Goal: Task Accomplishment & Management: Use online tool/utility

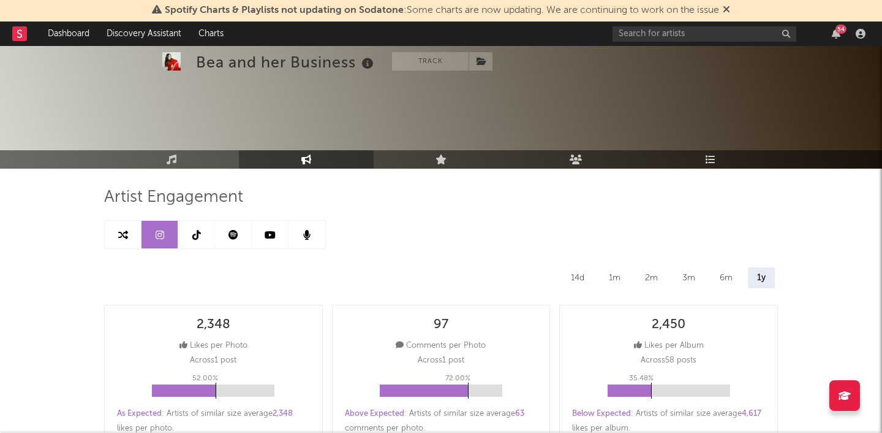
select select "6m"
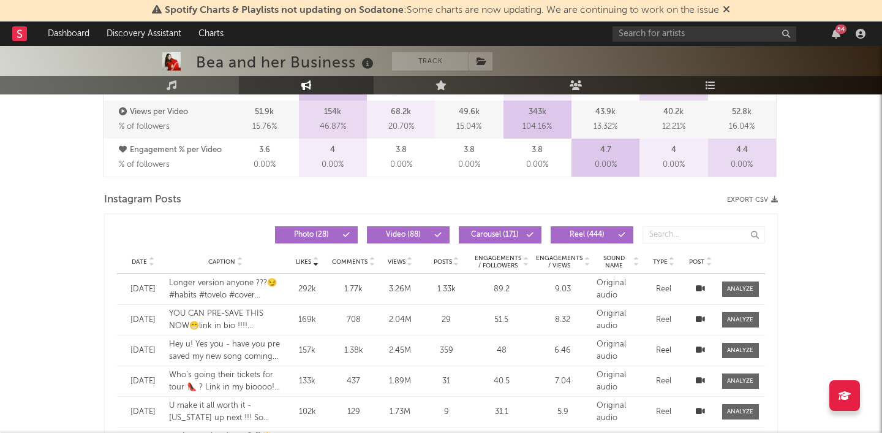
scroll to position [969, 0]
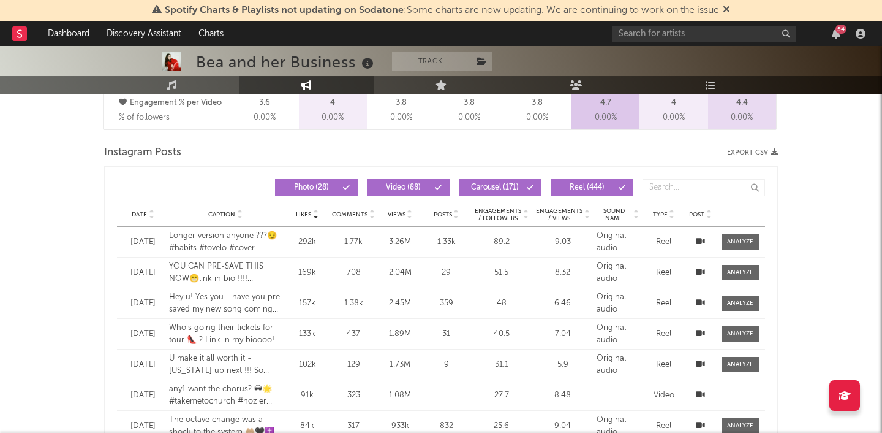
click at [151, 211] on icon at bounding box center [151, 212] width 6 height 5
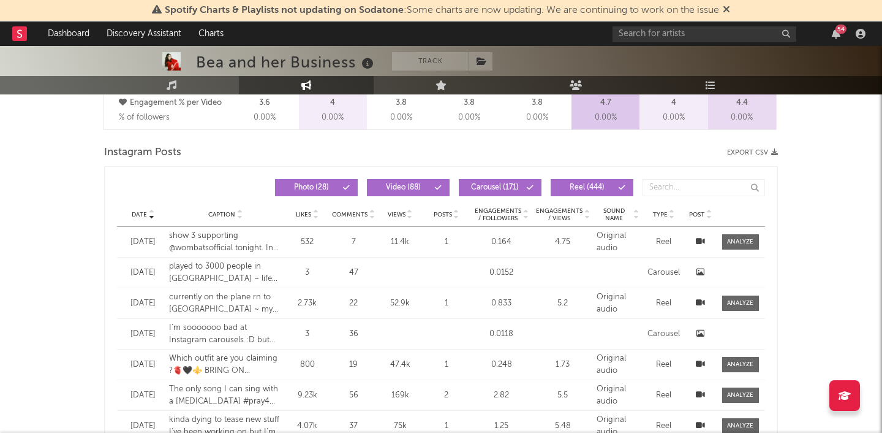
click at [151, 211] on icon at bounding box center [151, 212] width 6 height 5
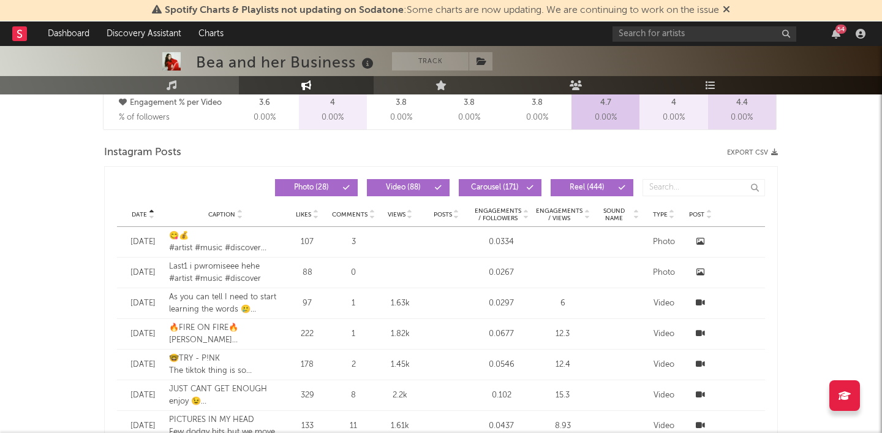
click at [152, 219] on div "Date Caption Likes Comments Views Posts Engagements / Followers Engagements / V…" at bounding box center [441, 214] width 648 height 25
click at [153, 211] on icon at bounding box center [151, 212] width 6 height 5
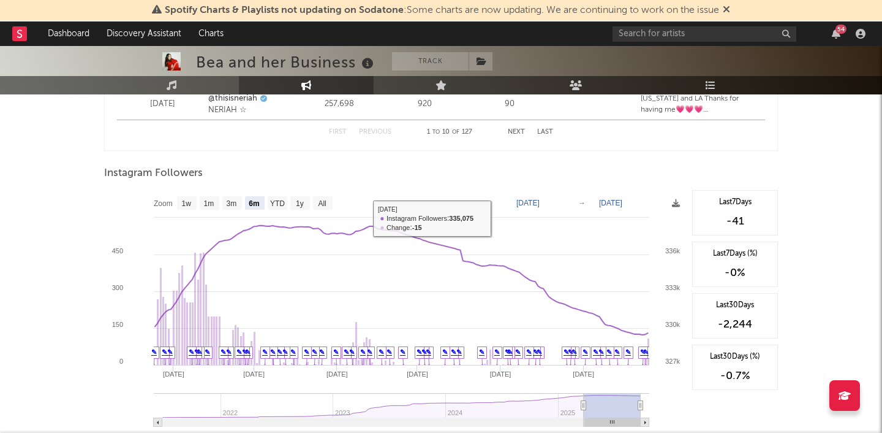
scroll to position [1827, 0]
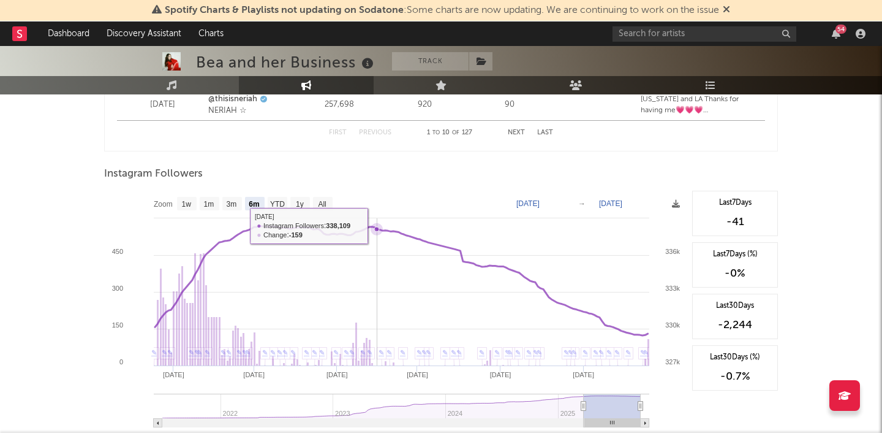
click at [377, 225] on icon at bounding box center [377, 229] width 12 height 12
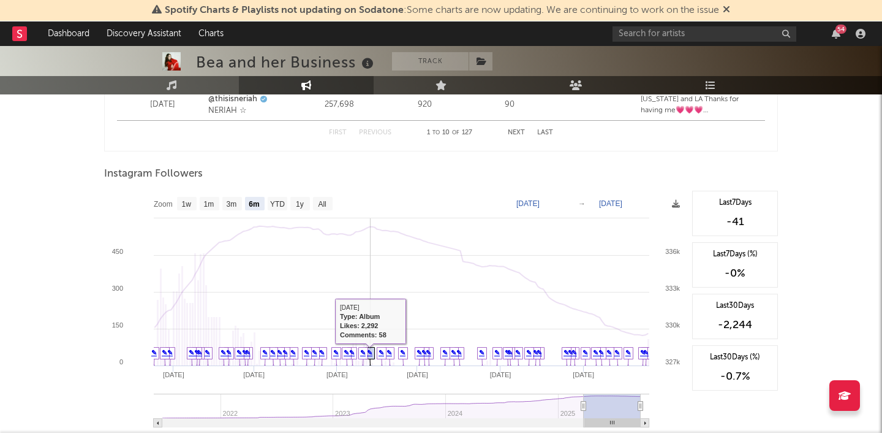
click at [371, 352] on link "✎" at bounding box center [370, 352] width 6 height 7
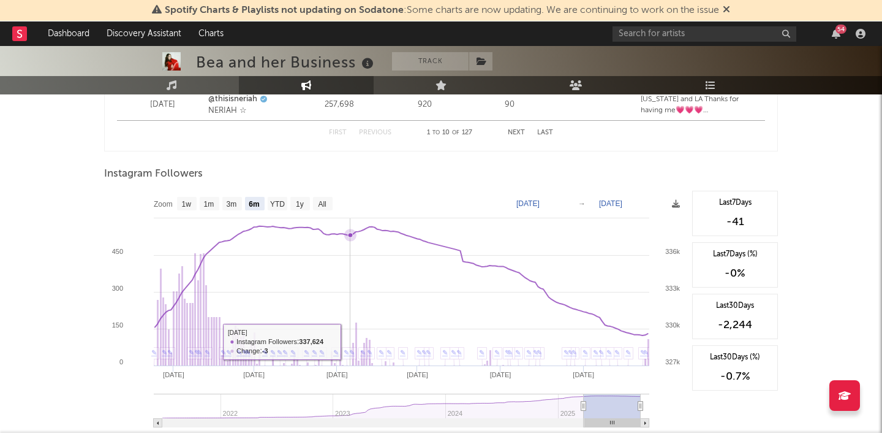
scroll to position [1873, 0]
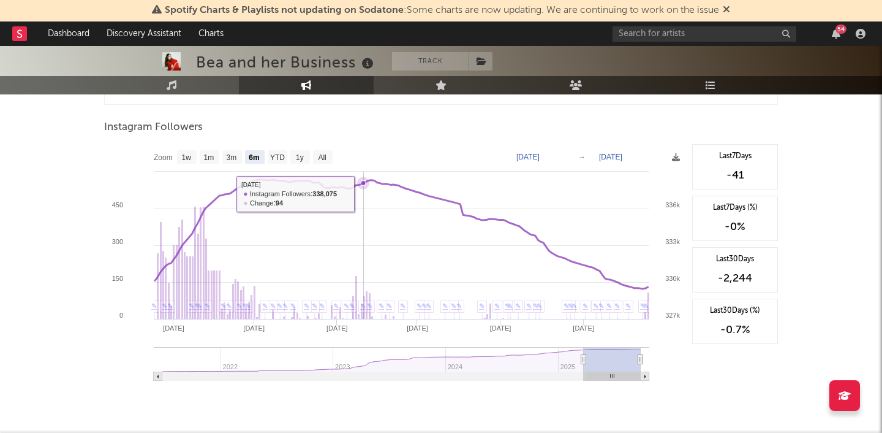
click at [365, 202] on rect at bounding box center [395, 266] width 582 height 245
click at [362, 183] on icon at bounding box center [360, 183] width 5 height 5
click at [365, 183] on icon at bounding box center [363, 183] width 5 height 5
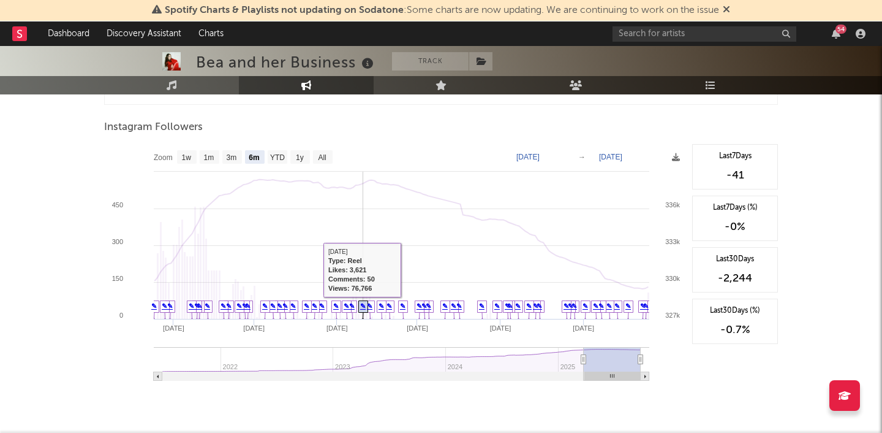
click at [361, 306] on link "✎" at bounding box center [363, 305] width 6 height 7
click at [354, 303] on link "✎" at bounding box center [352, 305] width 6 height 7
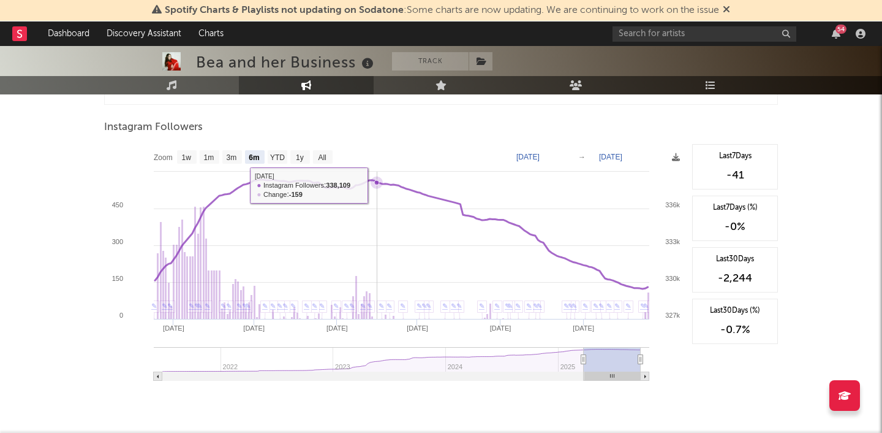
click at [377, 184] on icon at bounding box center [377, 182] width 12 height 12
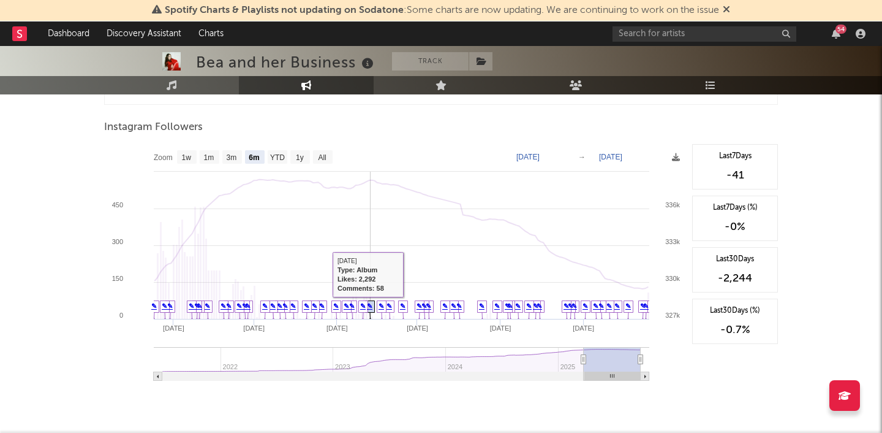
click at [372, 305] on link "✎" at bounding box center [370, 305] width 6 height 7
click at [382, 305] on link "✎" at bounding box center [382, 305] width 6 height 7
click at [381, 305] on link "✎" at bounding box center [382, 305] width 6 height 7
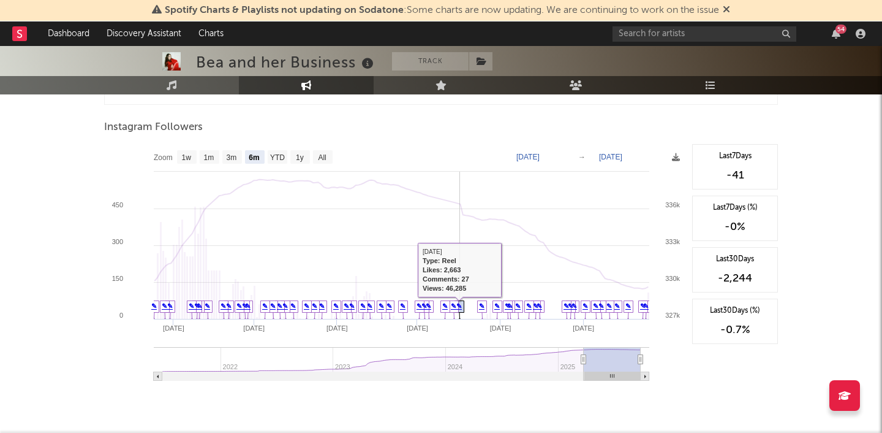
click at [459, 305] on link "✎" at bounding box center [459, 305] width 6 height 7
click at [454, 306] on link "✎" at bounding box center [454, 305] width 6 height 7
